Goal: Transaction & Acquisition: Subscribe to service/newsletter

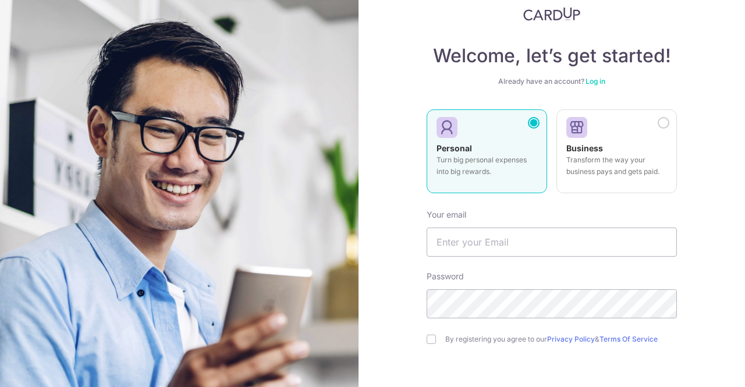
scroll to position [120, 0]
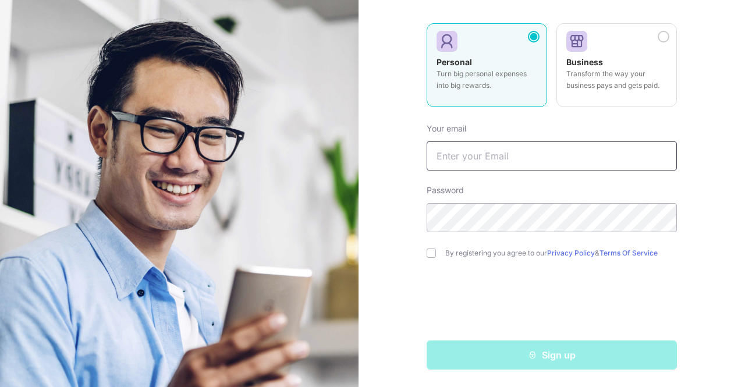
click at [533, 160] on input "text" at bounding box center [552, 155] width 250 height 29
type input "[EMAIL_ADDRESS][DOMAIN_NAME]"
click at [427, 256] on input "checkbox" at bounding box center [431, 253] width 9 height 9
checkbox input "true"
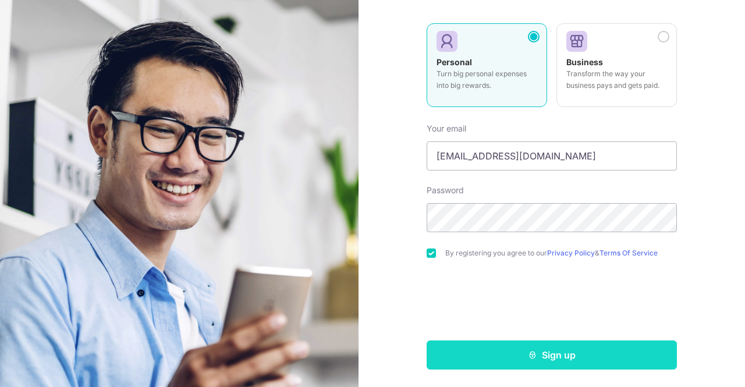
click at [572, 357] on button "Sign up" at bounding box center [552, 355] width 250 height 29
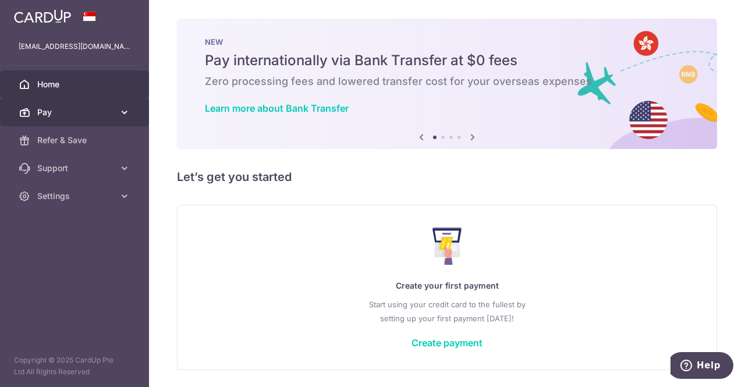
click at [127, 115] on icon at bounding box center [125, 113] width 12 height 12
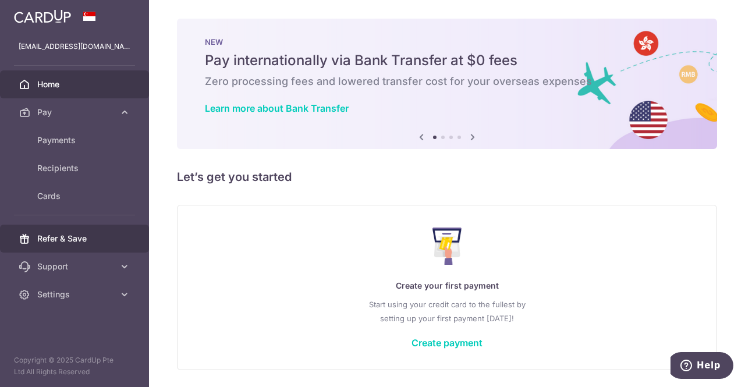
click at [70, 245] on link "Refer & Save" at bounding box center [74, 239] width 149 height 28
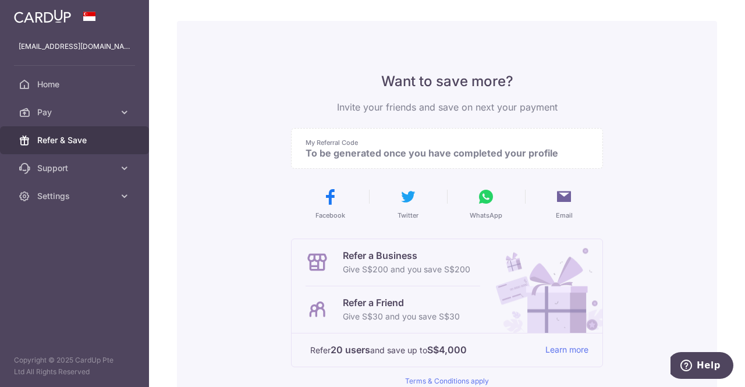
scroll to position [58, 0]
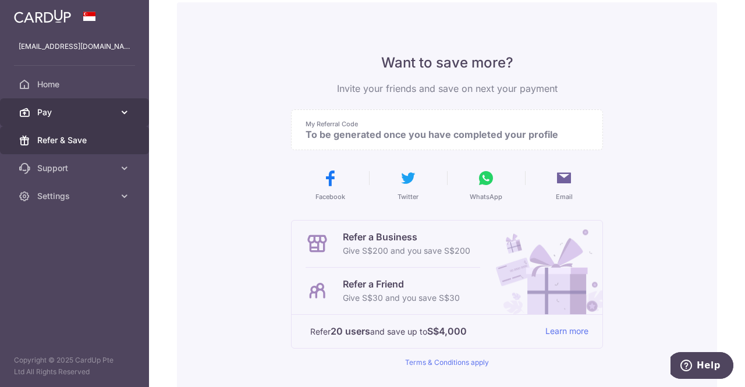
click at [82, 105] on link "Pay" at bounding box center [74, 112] width 149 height 28
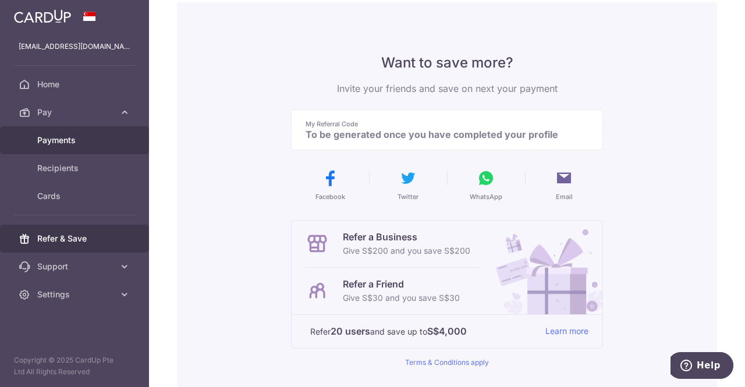
click at [77, 133] on link "Payments" at bounding box center [74, 140] width 149 height 28
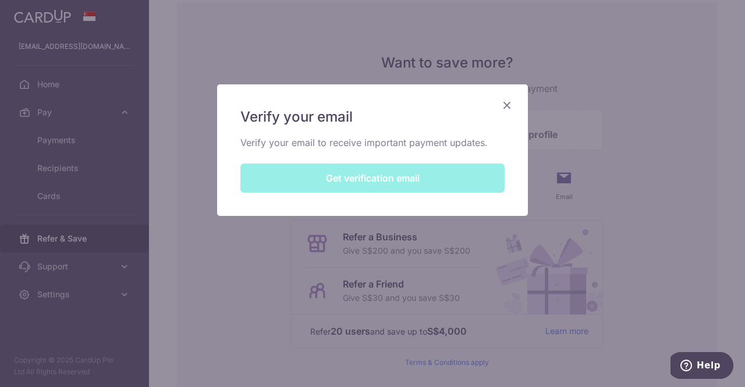
click at [301, 172] on div "Verify your email Verify your email to receive important payment updates. Get v…" at bounding box center [372, 150] width 311 height 132
click at [359, 179] on div "Verify your email Verify your email to receive important payment updates. Get v…" at bounding box center [372, 150] width 311 height 132
click at [366, 178] on div "Verify your email Verify your email to receive important payment updates. Get v…" at bounding box center [372, 150] width 311 height 132
click at [384, 182] on div "Verify your email Verify your email to receive important payment updates. Get v…" at bounding box center [372, 150] width 311 height 132
